Goal: Information Seeking & Learning: Check status

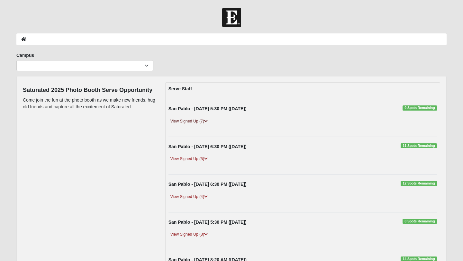
click at [192, 122] on link "View Signed Up (7)" at bounding box center [188, 121] width 41 height 7
click at [200, 160] on link "View Signed Up (5)" at bounding box center [188, 159] width 41 height 7
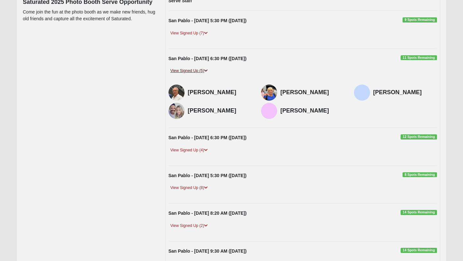
scroll to position [100, 0]
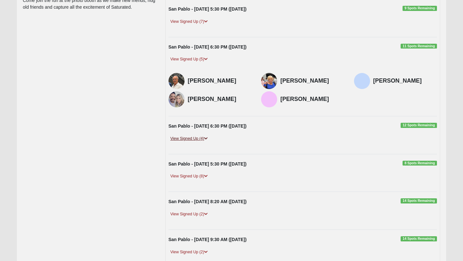
click at [190, 139] on link "View Signed Up (4)" at bounding box center [188, 138] width 41 height 7
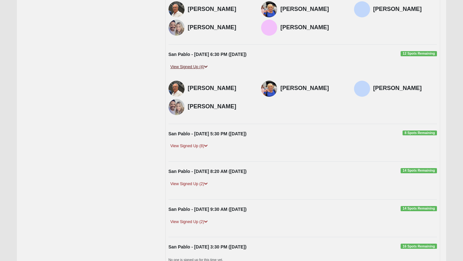
scroll to position [173, 0]
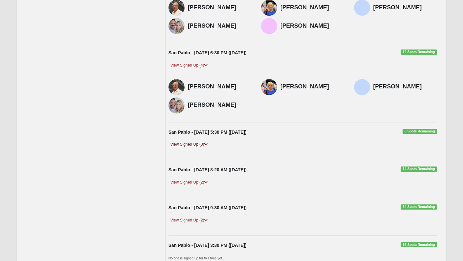
click at [190, 146] on link "View Signed Up (8)" at bounding box center [188, 144] width 41 height 7
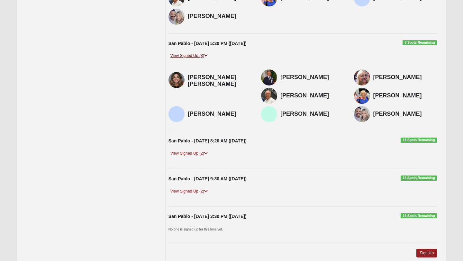
scroll to position [268, 0]
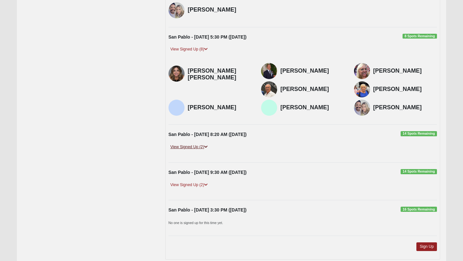
click at [198, 147] on link "View Signed Up (2)" at bounding box center [188, 147] width 41 height 7
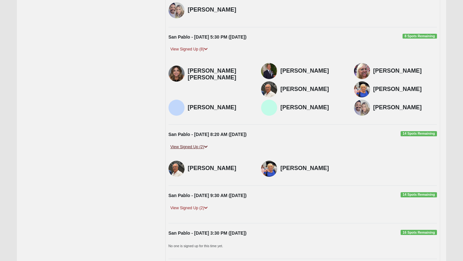
scroll to position [326, 0]
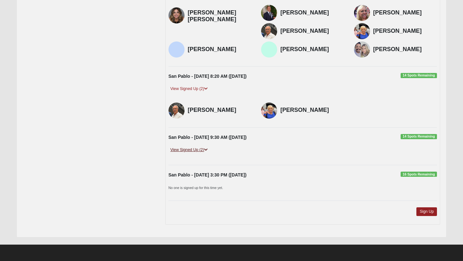
click at [198, 150] on link "View Signed Up (2)" at bounding box center [188, 150] width 41 height 7
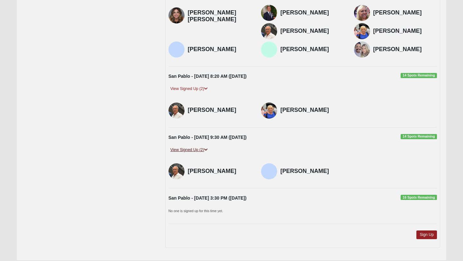
scroll to position [349, 0]
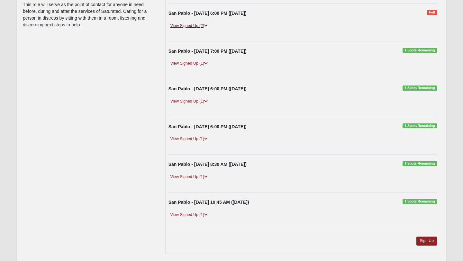
scroll to position [96, 0]
click at [202, 178] on link "View Signed Up (1)" at bounding box center [188, 176] width 41 height 7
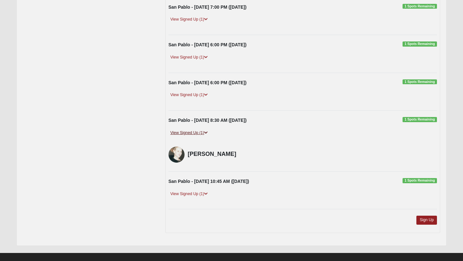
scroll to position [148, 0]
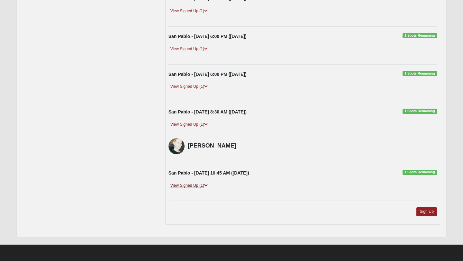
click at [200, 186] on link "View Signed Up (1)" at bounding box center [188, 185] width 41 height 7
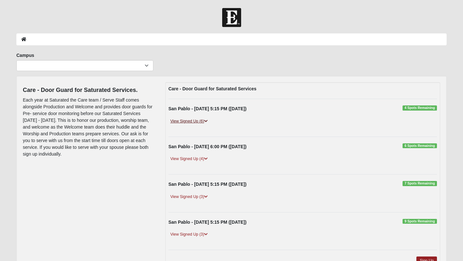
click at [191, 121] on link "View Signed Up (6)" at bounding box center [188, 121] width 41 height 7
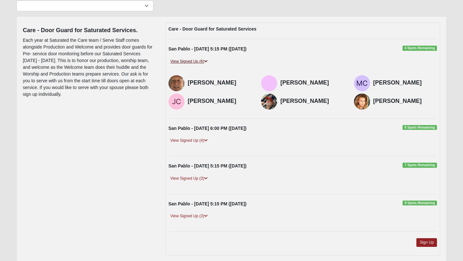
scroll to position [61, 0]
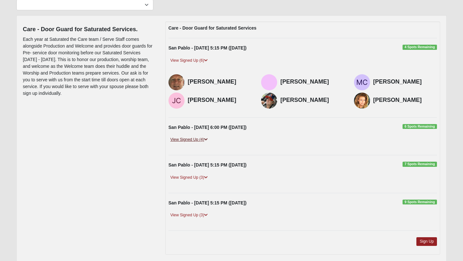
click at [198, 141] on link "View Signed Up (4)" at bounding box center [188, 139] width 41 height 7
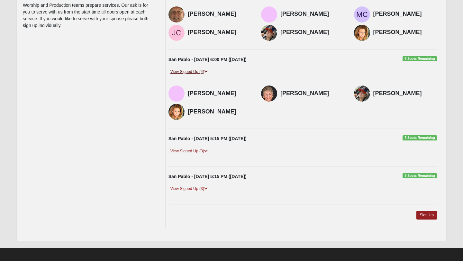
scroll to position [129, 0]
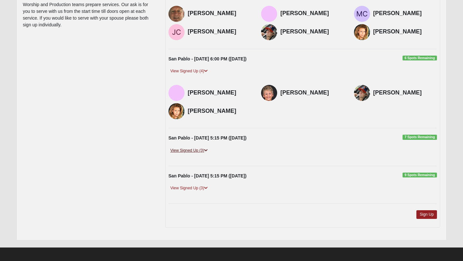
click at [198, 152] on link "View Signed Up (3)" at bounding box center [188, 150] width 41 height 7
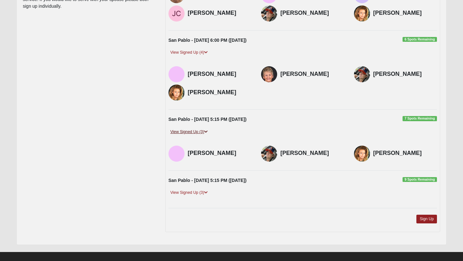
scroll to position [155, 0]
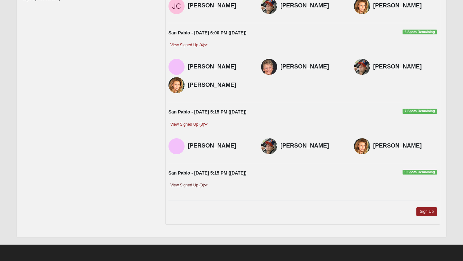
click at [202, 187] on link "View Signed Up (3)" at bounding box center [188, 185] width 41 height 7
